Goal: Navigation & Orientation: Find specific page/section

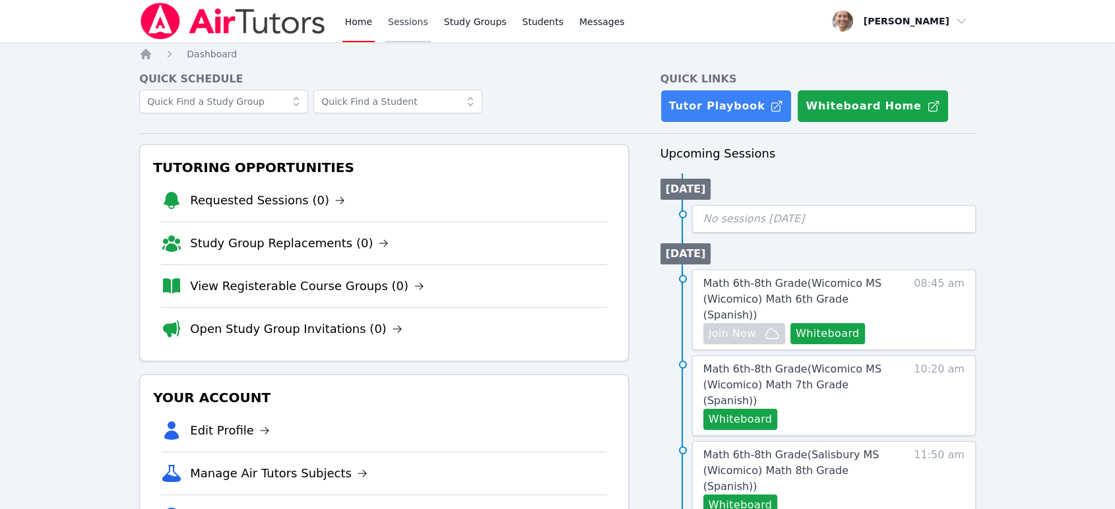
click at [391, 20] on link "Sessions" at bounding box center [408, 21] width 46 height 42
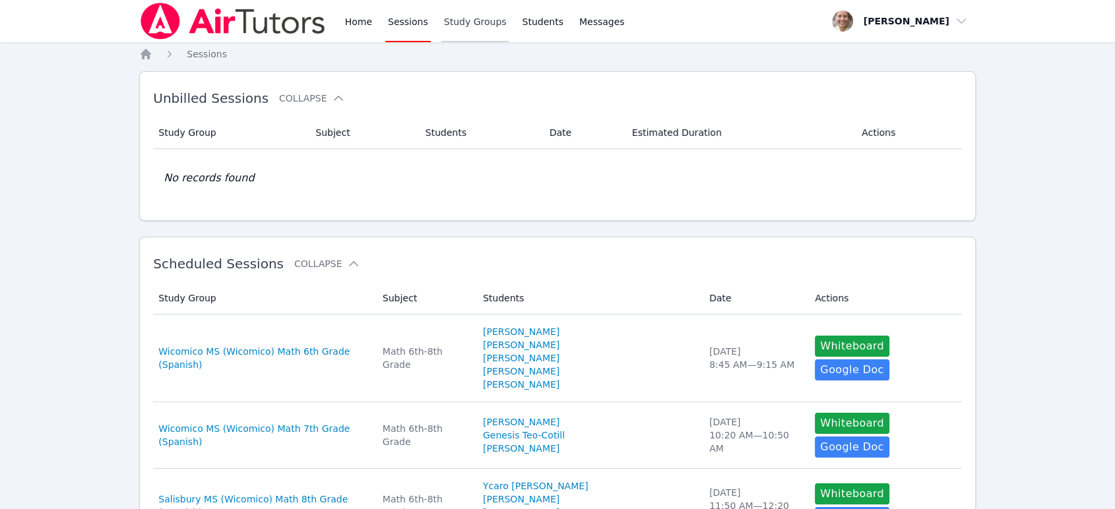
click at [445, 24] on link "Study Groups" at bounding box center [475, 21] width 68 height 42
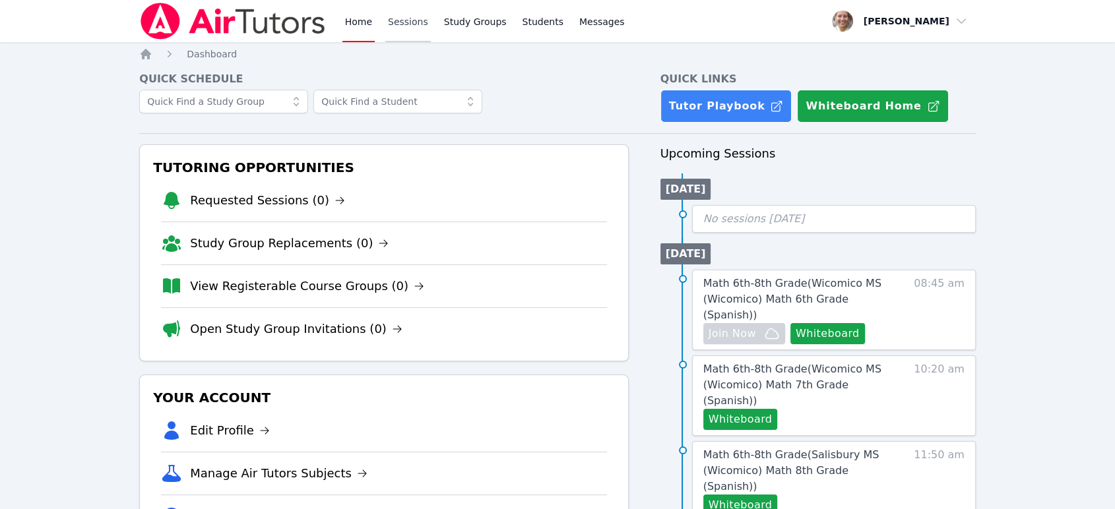
click at [385, 20] on link "Sessions" at bounding box center [408, 21] width 46 height 42
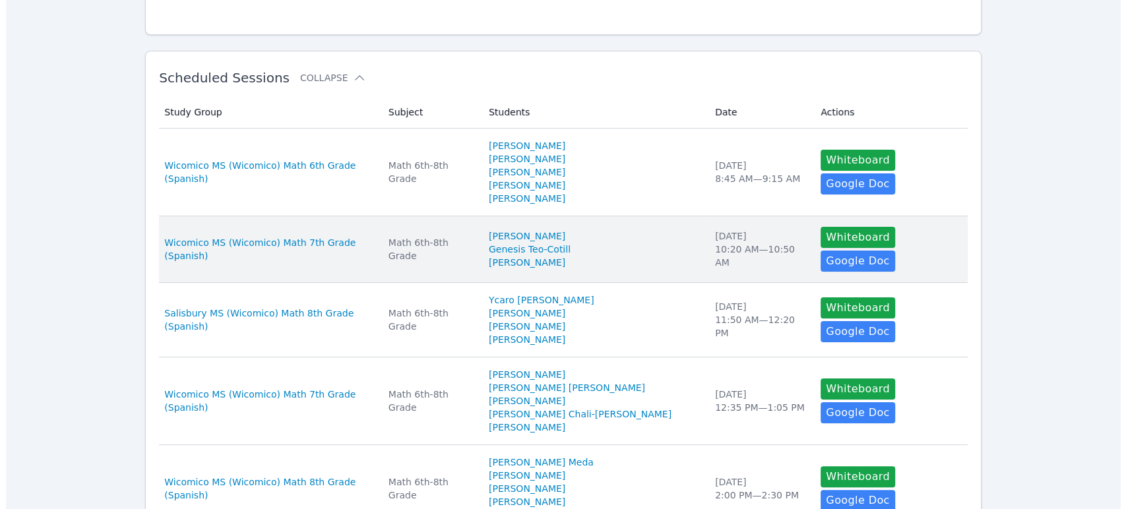
scroll to position [293, 0]
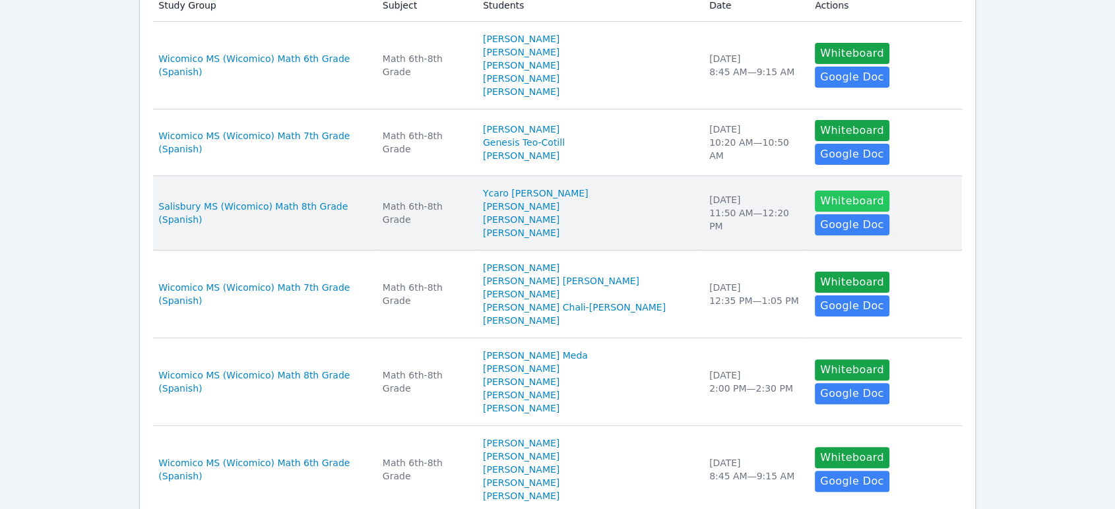
click at [833, 212] on button "Whiteboard" at bounding box center [852, 201] width 75 height 21
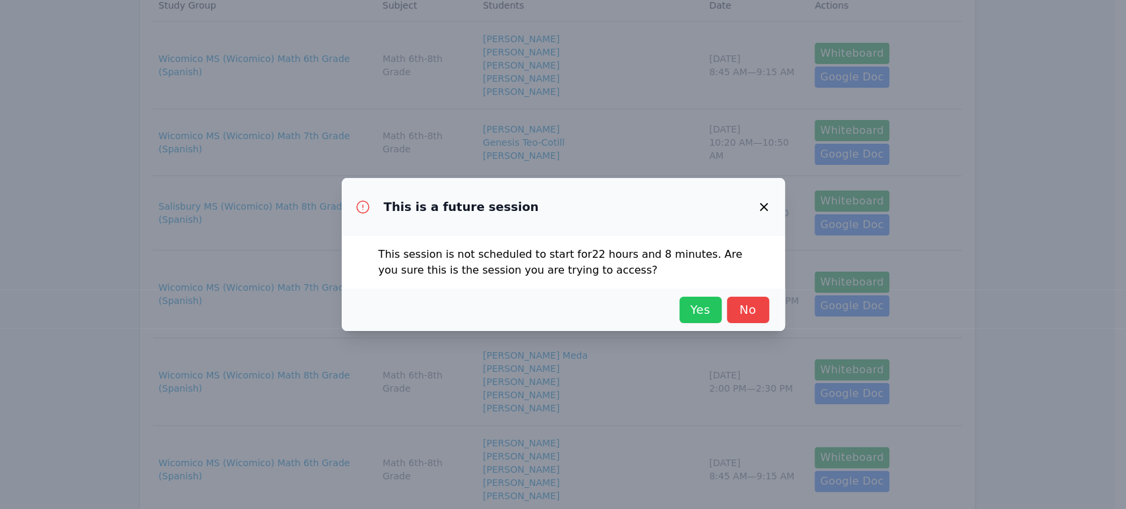
click at [716, 308] on button "Yes" at bounding box center [701, 310] width 42 height 26
